Goal: Task Accomplishment & Management: Use online tool/utility

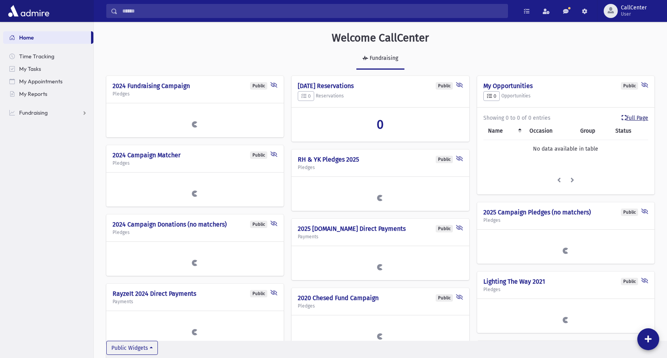
click at [635, 118] on link "Full Page" at bounding box center [635, 118] width 27 height 8
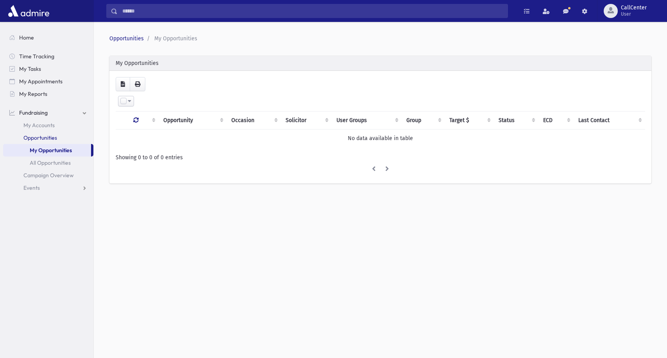
click at [48, 137] on span "Opportunities" at bounding box center [40, 137] width 34 height 7
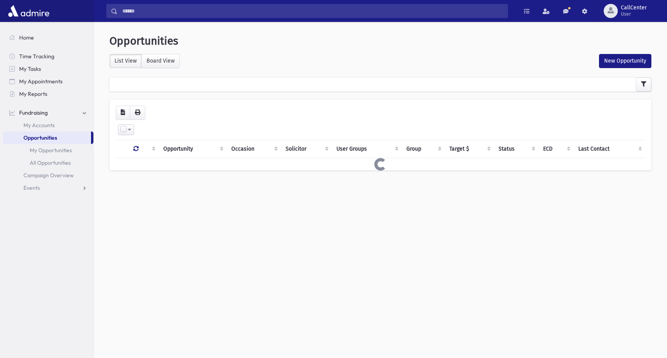
select select
click at [645, 84] on icon "button" at bounding box center [643, 83] width 5 height 5
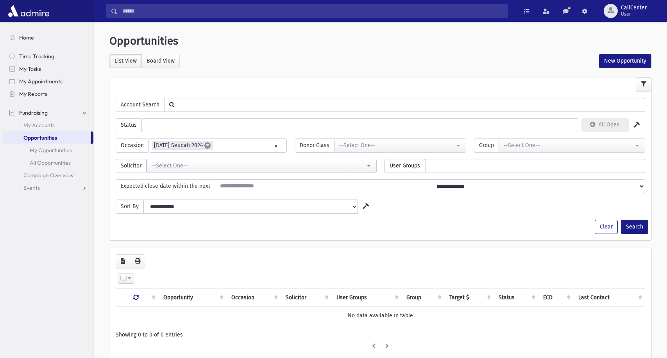
click at [210, 144] on span "×" at bounding box center [207, 145] width 6 height 6
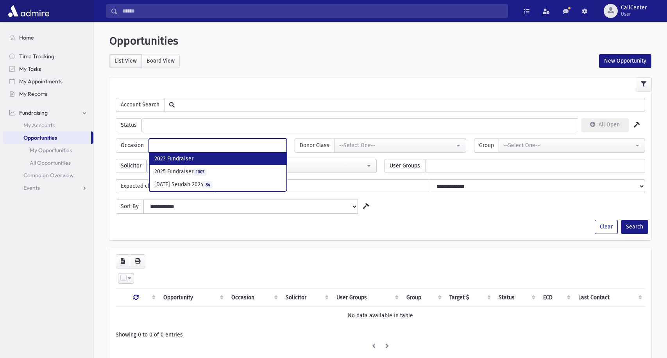
scroll to position [14, 0]
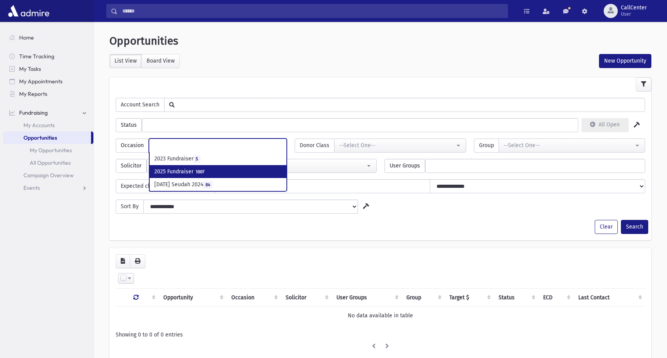
select select "***"
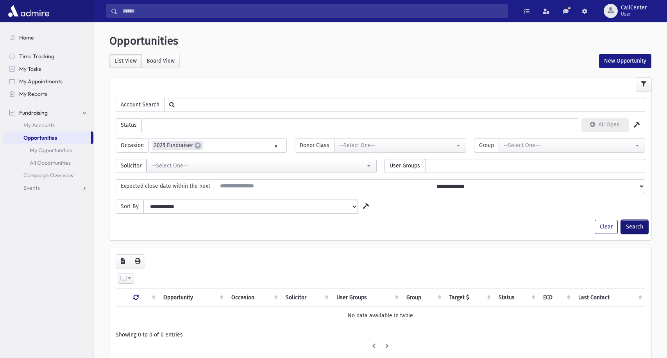
click at [636, 228] on button "Search" at bounding box center [634, 227] width 27 height 14
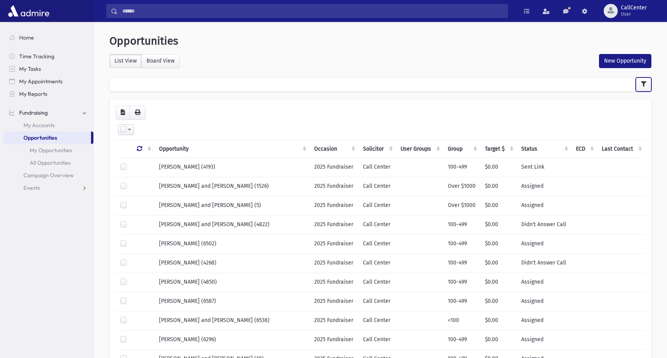
click at [643, 83] on icon "button" at bounding box center [643, 83] width 5 height 5
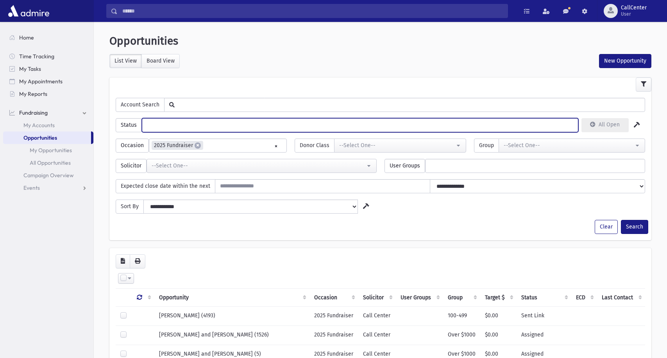
click at [181, 126] on ul at bounding box center [360, 124] width 436 height 12
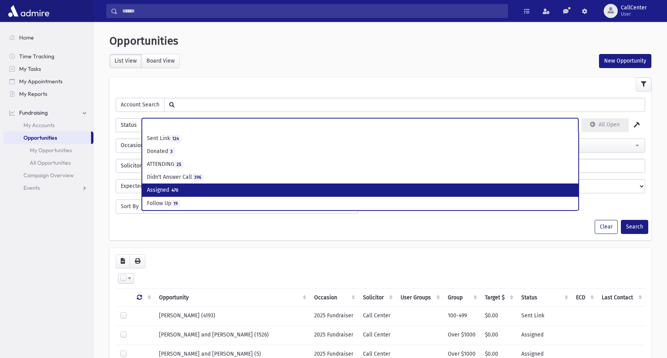
select select "*"
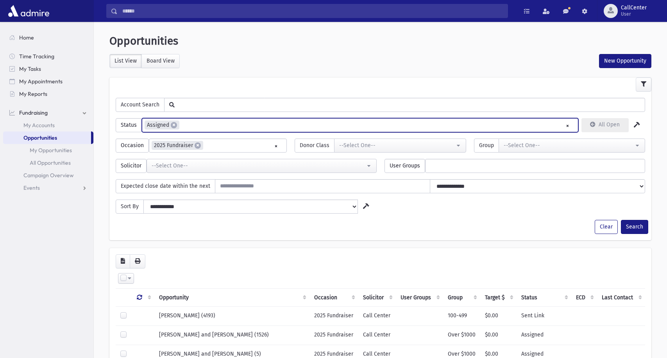
scroll to position [27, 0]
click at [637, 227] on button "Search" at bounding box center [634, 227] width 27 height 14
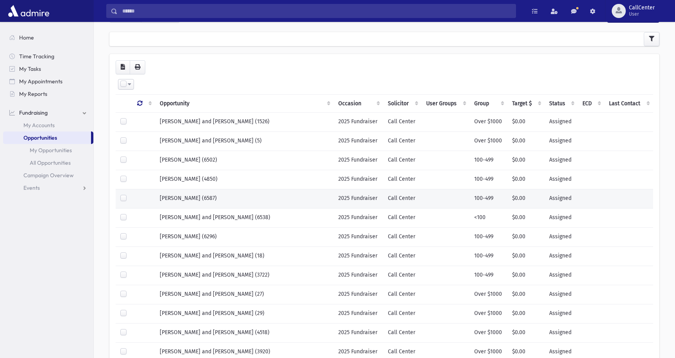
scroll to position [1, 0]
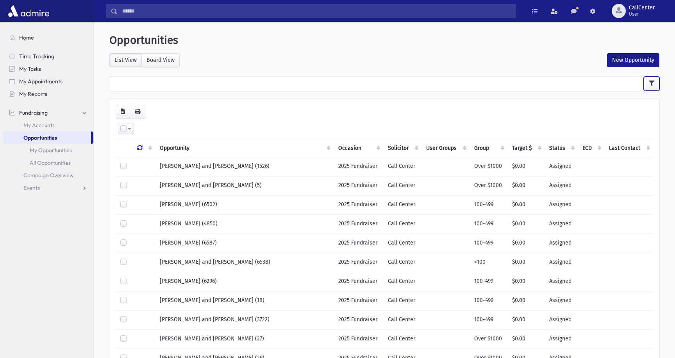
click at [648, 84] on button "button" at bounding box center [652, 84] width 16 height 14
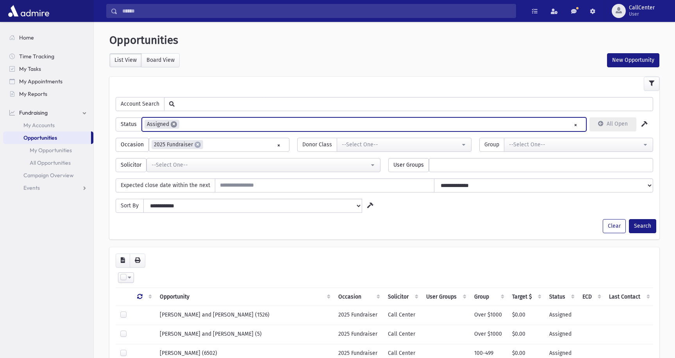
click at [175, 124] on span "×" at bounding box center [174, 124] width 6 height 6
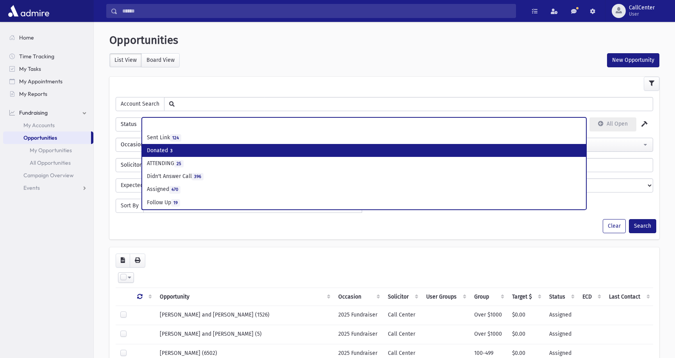
select select "*"
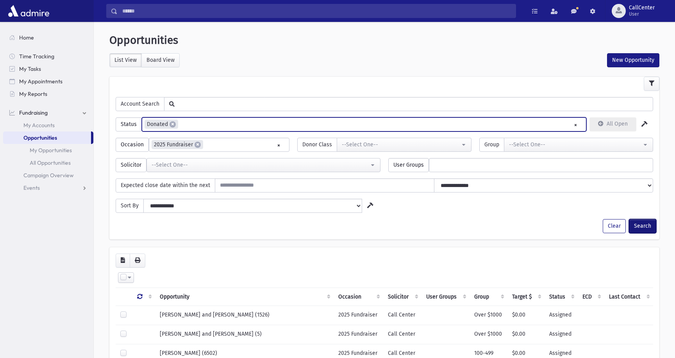
click at [651, 228] on button "Search" at bounding box center [642, 226] width 27 height 14
click at [172, 125] on span "×" at bounding box center [173, 124] width 6 height 6
select select
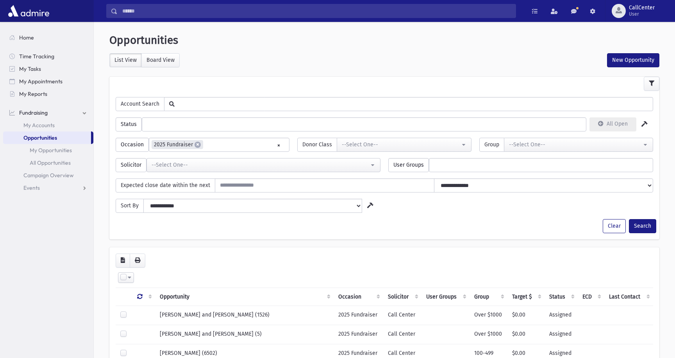
click at [644, 226] on button "Search" at bounding box center [642, 226] width 27 height 14
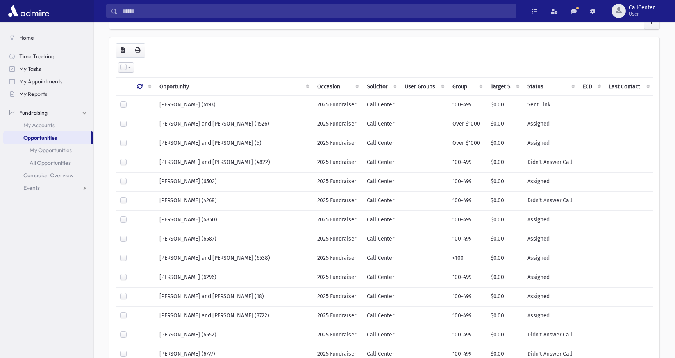
scroll to position [64, 0]
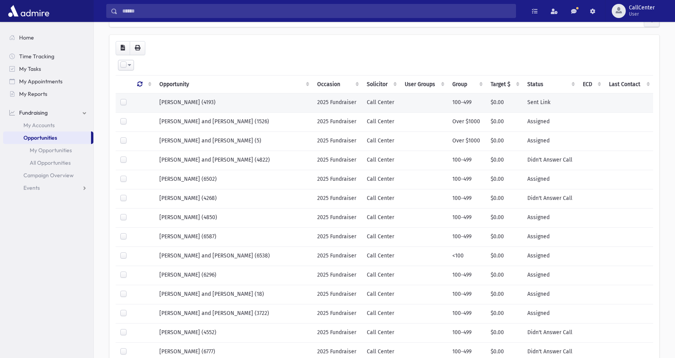
click at [533, 101] on td "Sent Link" at bounding box center [551, 102] width 56 height 19
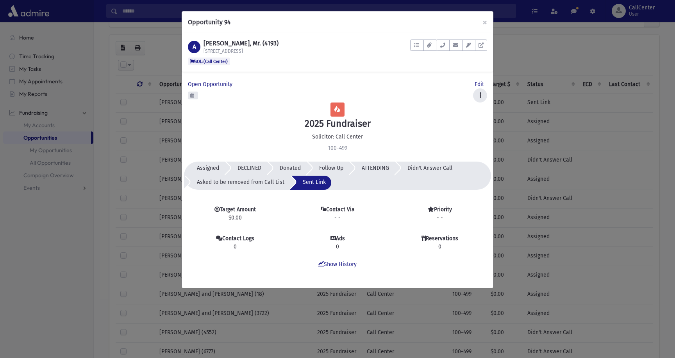
click at [481, 94] on icon at bounding box center [481, 94] width 2 height 5
click at [422, 91] on div "New Contact Log New Task New Appointment New Pledge New Payment Credit Cards Ne…" at bounding box center [337, 95] width 299 height 14
click at [485, 27] on button "×" at bounding box center [485, 22] width 17 height 22
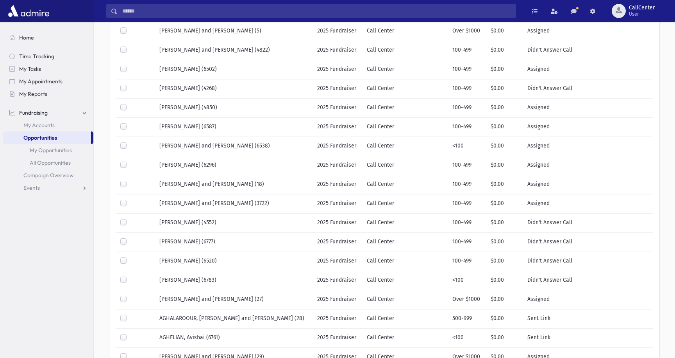
scroll to position [0, 0]
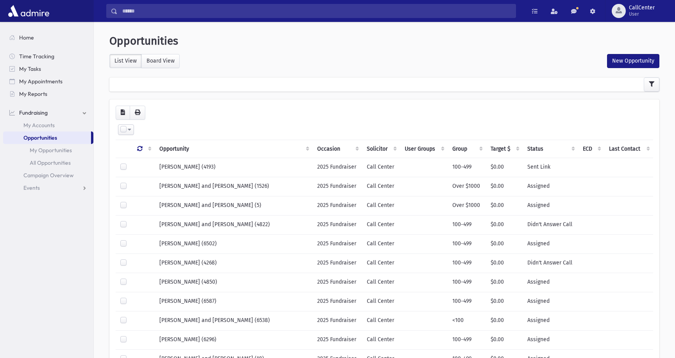
click at [448, 150] on th "Group" at bounding box center [467, 149] width 38 height 18
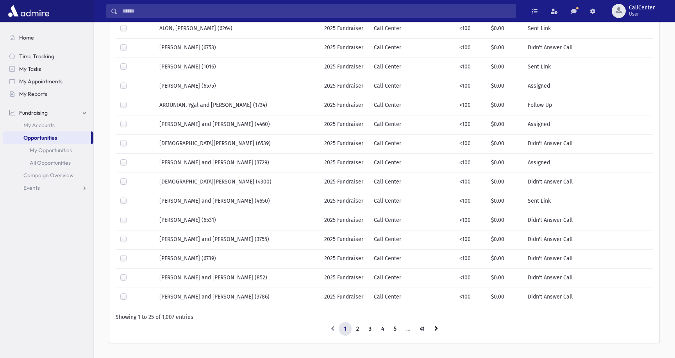
scroll to position [349, 0]
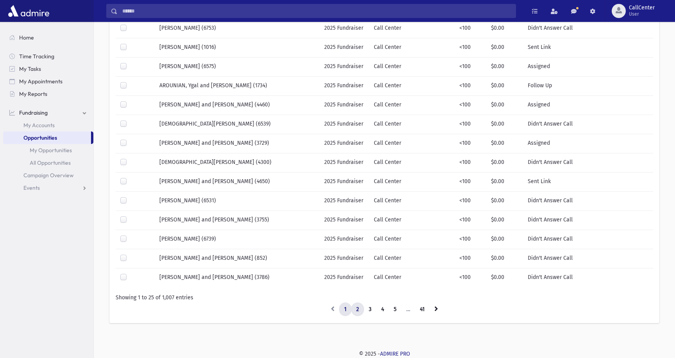
click at [355, 308] on link "2" at bounding box center [357, 309] width 13 height 14
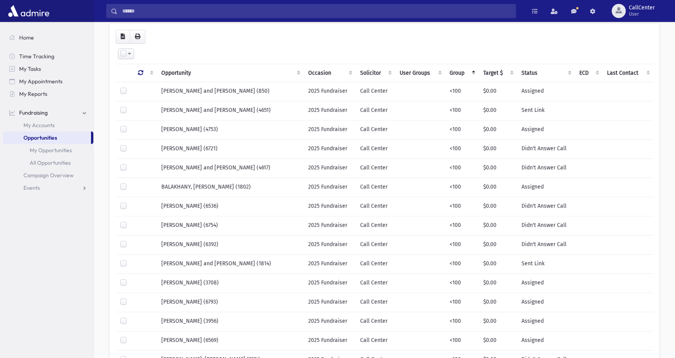
scroll to position [72, 0]
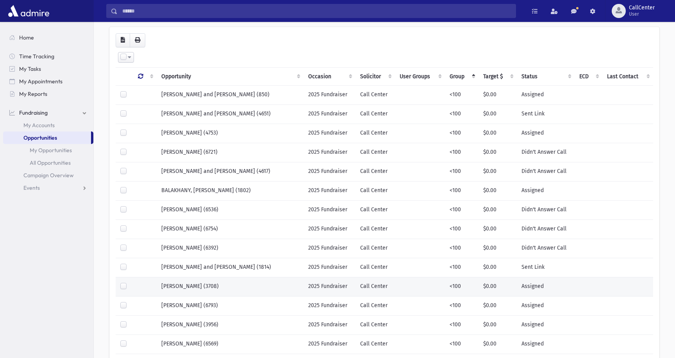
click at [272, 288] on td "[PERSON_NAME] (3708)" at bounding box center [230, 286] width 147 height 19
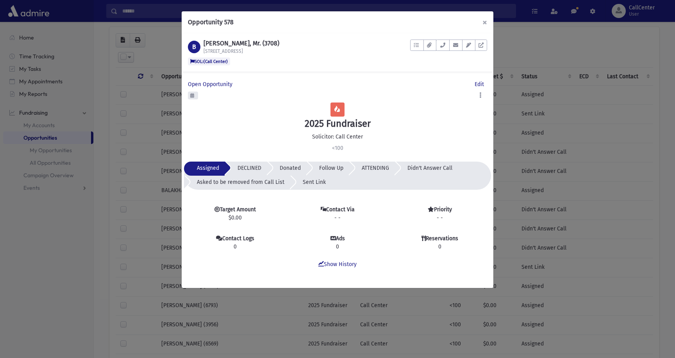
click at [485, 22] on button "×" at bounding box center [485, 22] width 17 height 22
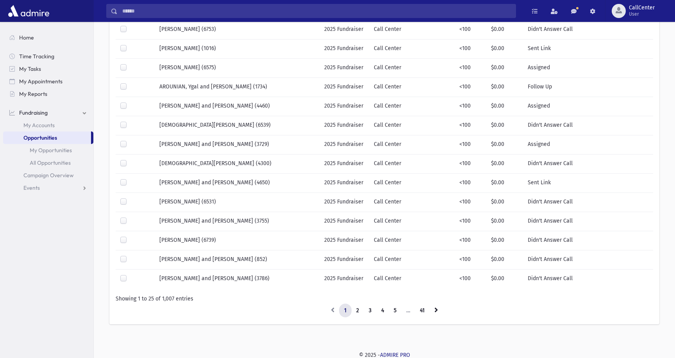
scroll to position [349, 0]
click at [373, 308] on link "3" at bounding box center [370, 310] width 13 height 14
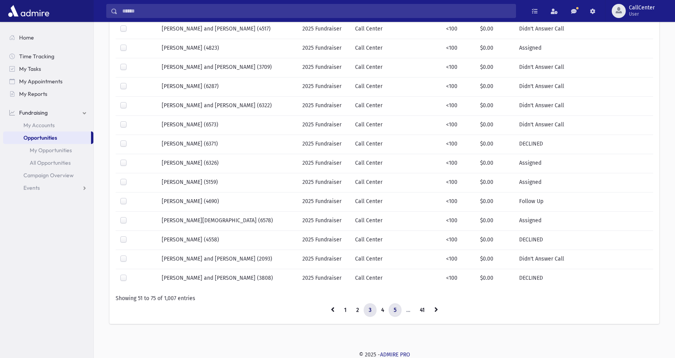
click at [396, 309] on link "5" at bounding box center [395, 310] width 13 height 14
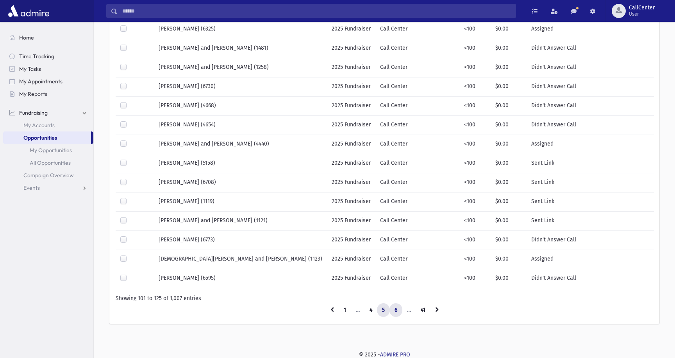
click at [398, 310] on link "6" at bounding box center [396, 310] width 13 height 14
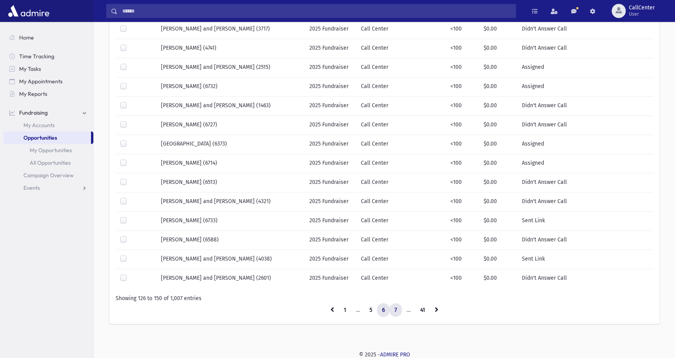
click at [396, 308] on link "7" at bounding box center [396, 310] width 13 height 14
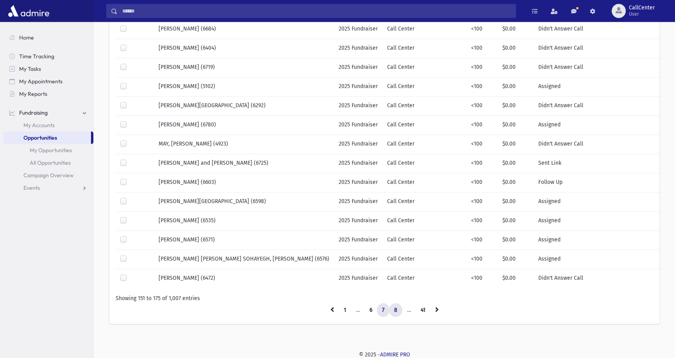
click at [397, 309] on link "8" at bounding box center [395, 310] width 13 height 14
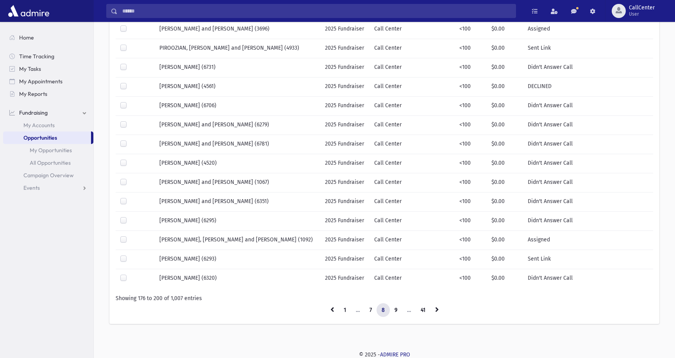
click at [412, 310] on li "…" at bounding box center [410, 310] width 14 height 14
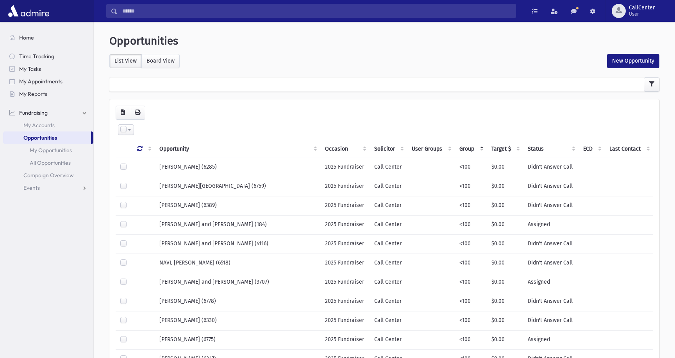
click at [186, 149] on th "Opportunity" at bounding box center [238, 149] width 166 height 18
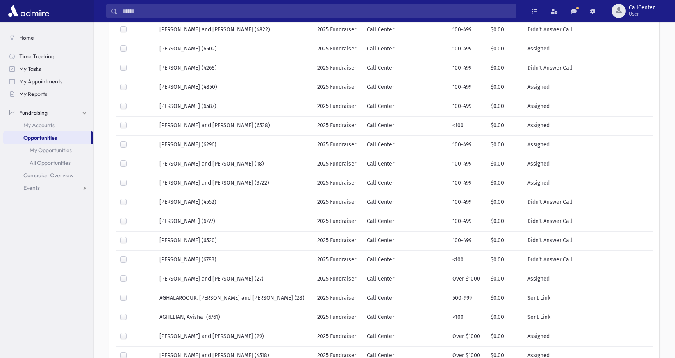
scroll to position [349, 0]
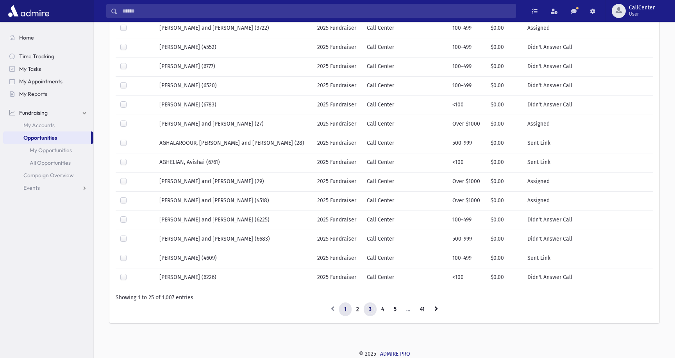
click at [369, 310] on link "3" at bounding box center [370, 309] width 13 height 14
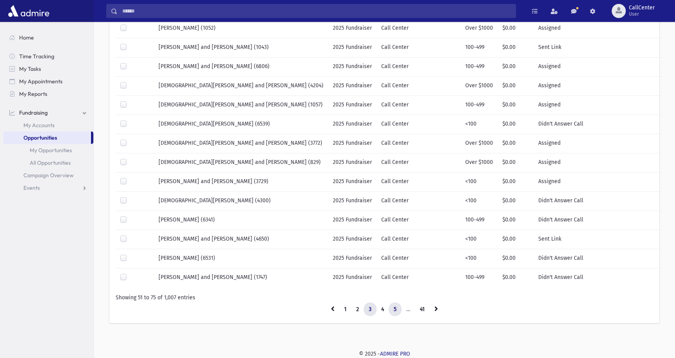
click at [396, 308] on link "5" at bounding box center [395, 309] width 13 height 14
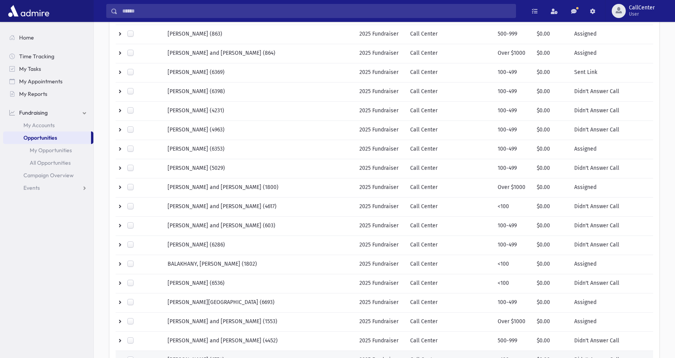
scroll to position [349, 0]
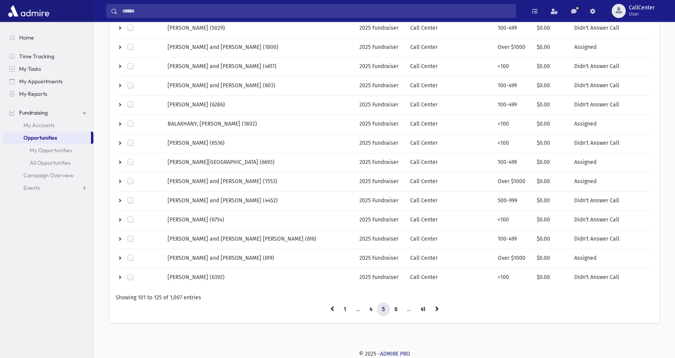
click at [382, 307] on link "5" at bounding box center [383, 309] width 13 height 14
click at [383, 308] on link "5" at bounding box center [383, 309] width 13 height 14
click at [371, 306] on link "4" at bounding box center [371, 309] width 13 height 14
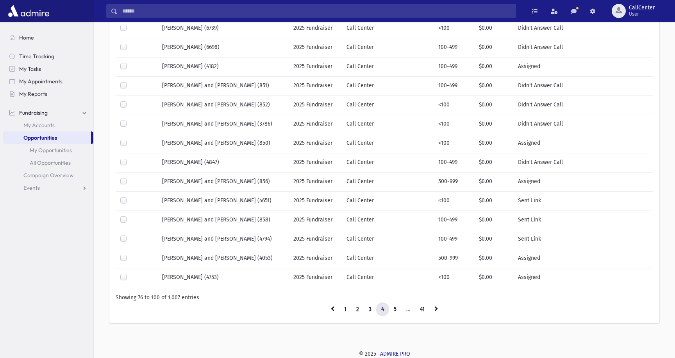
click at [380, 308] on link "4" at bounding box center [382, 309] width 13 height 14
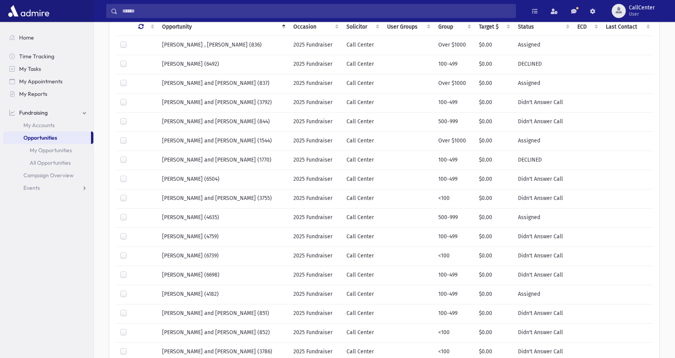
scroll to position [349, 0]
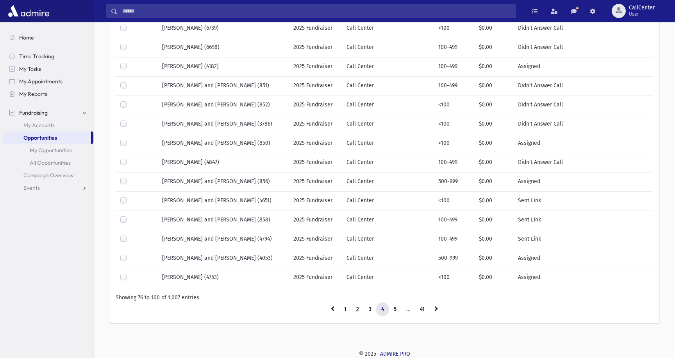
click at [380, 307] on link "4" at bounding box center [382, 309] width 13 height 14
click at [438, 308] on icon at bounding box center [437, 308] width 4 height 5
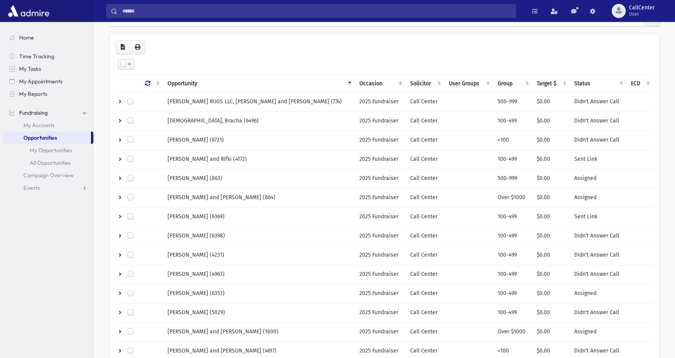
scroll to position [70, 0]
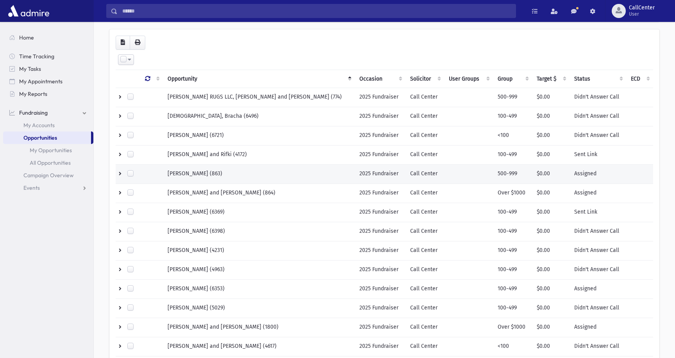
click at [272, 171] on td "[PERSON_NAME] (863)" at bounding box center [259, 173] width 192 height 19
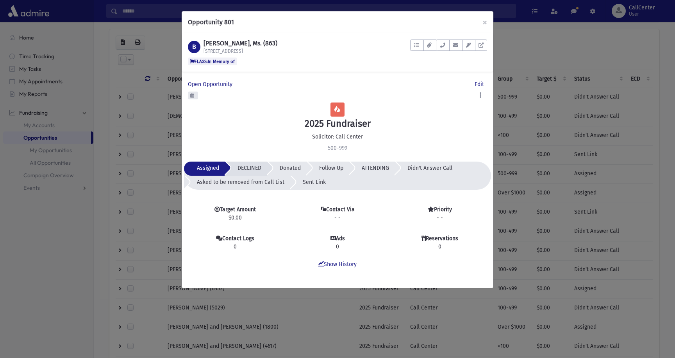
click at [254, 170] on span "DECLINED" at bounding box center [250, 168] width 24 height 7
click at [485, 22] on button "×" at bounding box center [485, 22] width 17 height 22
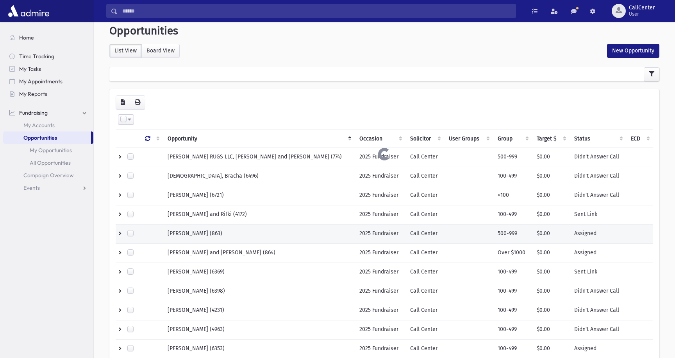
scroll to position [0, 0]
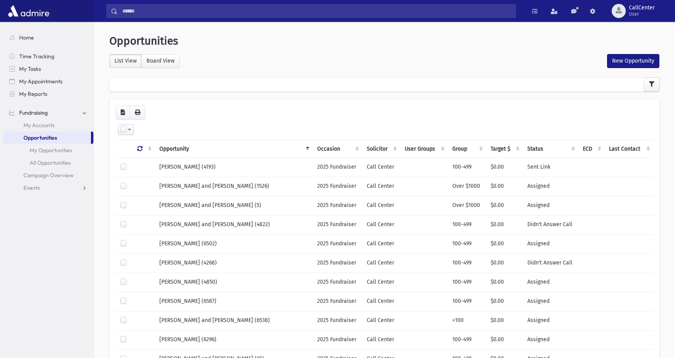
click at [198, 85] on div at bounding box center [384, 84] width 550 height 14
click at [654, 84] on icon "button" at bounding box center [651, 83] width 5 height 5
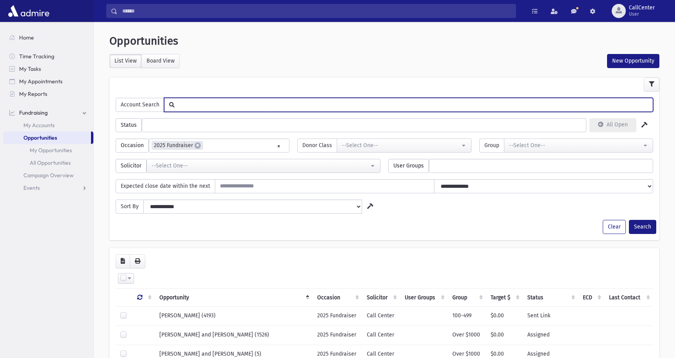
click at [265, 103] on input "text" at bounding box center [414, 104] width 478 height 13
type input "****"
click at [629, 220] on button "Search" at bounding box center [642, 227] width 27 height 14
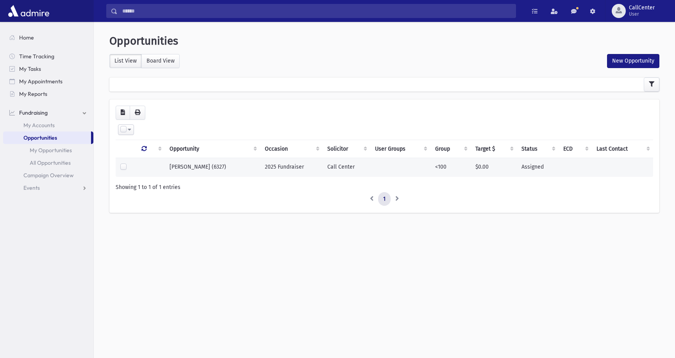
click at [238, 167] on td "SCHAEFER, Steve (6327)" at bounding box center [212, 167] width 95 height 19
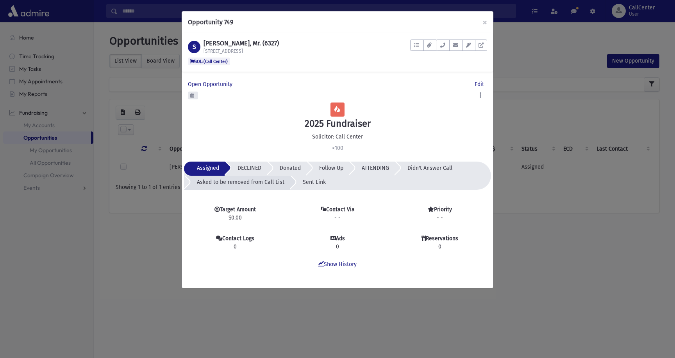
click at [252, 183] on span "Asked to be removed from Call List" at bounding box center [241, 182] width 88 height 7
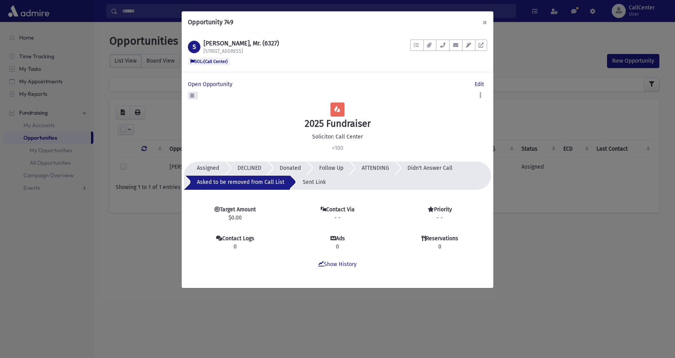
click at [486, 20] on button "×" at bounding box center [485, 22] width 17 height 22
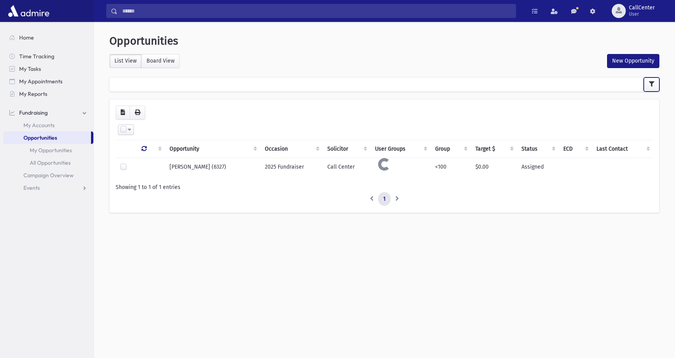
click at [651, 86] on icon "button" at bounding box center [651, 83] width 5 height 5
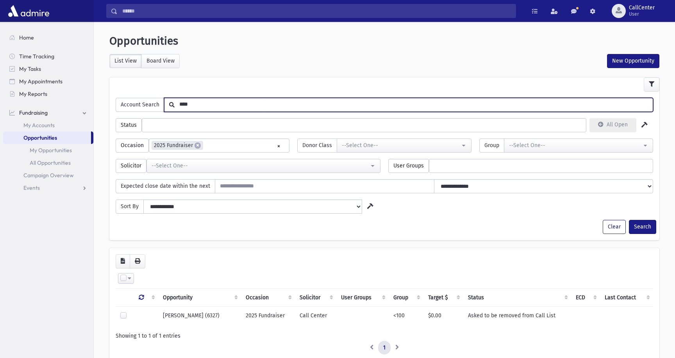
drag, startPoint x: 210, startPoint y: 105, endPoint x: 144, endPoint y: 102, distance: 66.1
click at [144, 102] on div "Account Search ****" at bounding box center [385, 105] width 538 height 14
type input "****"
click at [629, 220] on button "Search" at bounding box center [642, 227] width 27 height 14
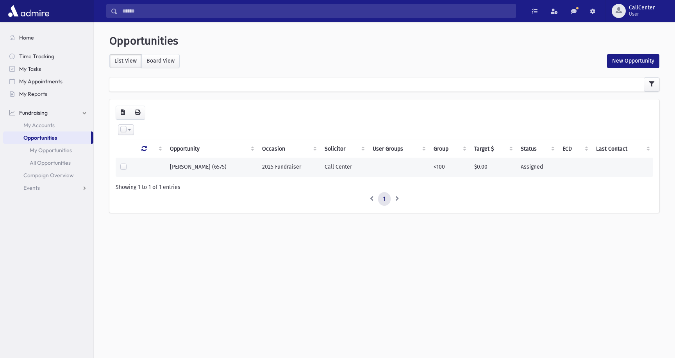
click at [204, 167] on span "[PERSON_NAME] (6575)" at bounding box center [198, 166] width 57 height 7
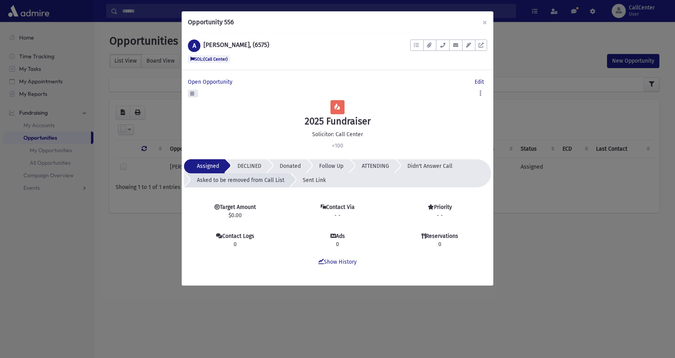
click at [269, 180] on span "Asked to be removed from Call List" at bounding box center [241, 180] width 88 height 7
click at [487, 21] on button "×" at bounding box center [485, 22] width 17 height 22
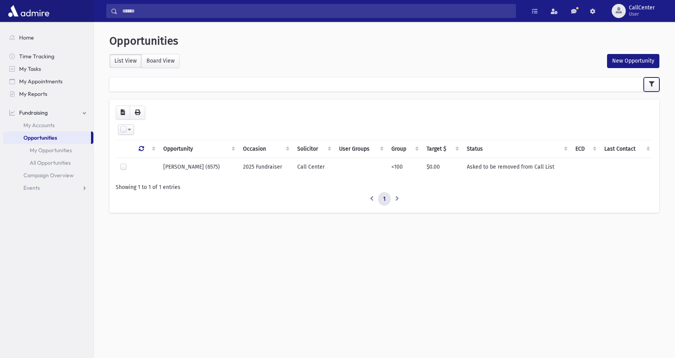
click at [649, 85] on icon "button" at bounding box center [651, 83] width 5 height 5
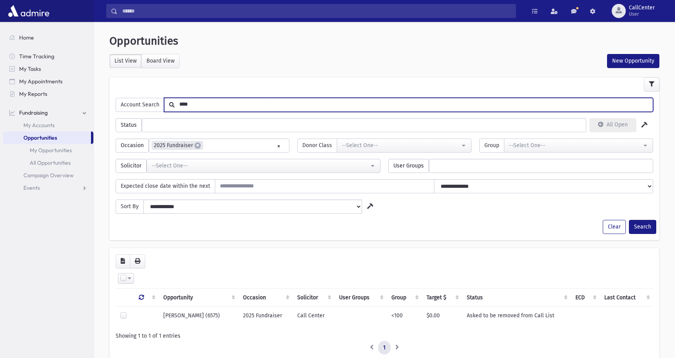
drag, startPoint x: 207, startPoint y: 105, endPoint x: 171, endPoint y: 100, distance: 36.7
click at [171, 100] on div "****" at bounding box center [408, 105] width 489 height 14
type input "****"
click at [629, 220] on button "Search" at bounding box center [642, 227] width 27 height 14
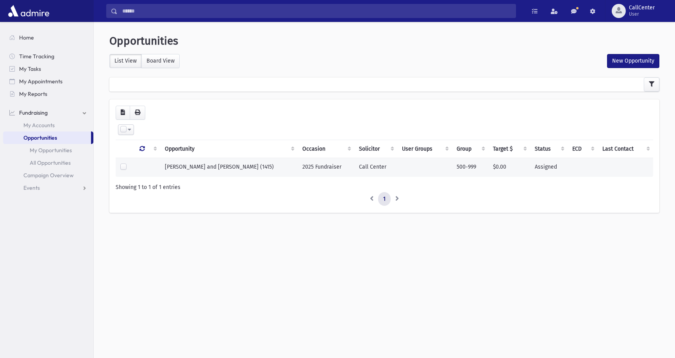
click at [214, 168] on span "[PERSON_NAME] and [PERSON_NAME] (1415)" at bounding box center [219, 166] width 109 height 7
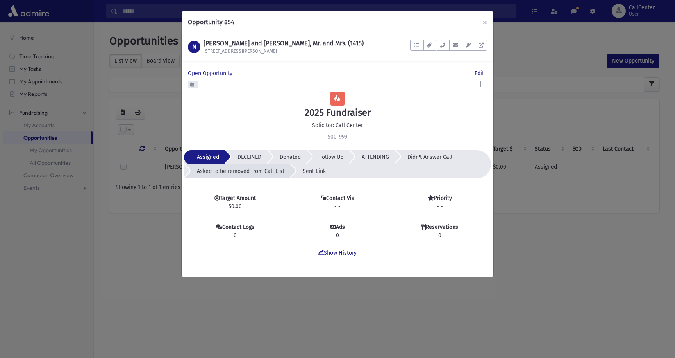
click at [249, 171] on span "Asked to be removed from Call List" at bounding box center [241, 171] width 88 height 7
